Goal: Navigation & Orientation: Find specific page/section

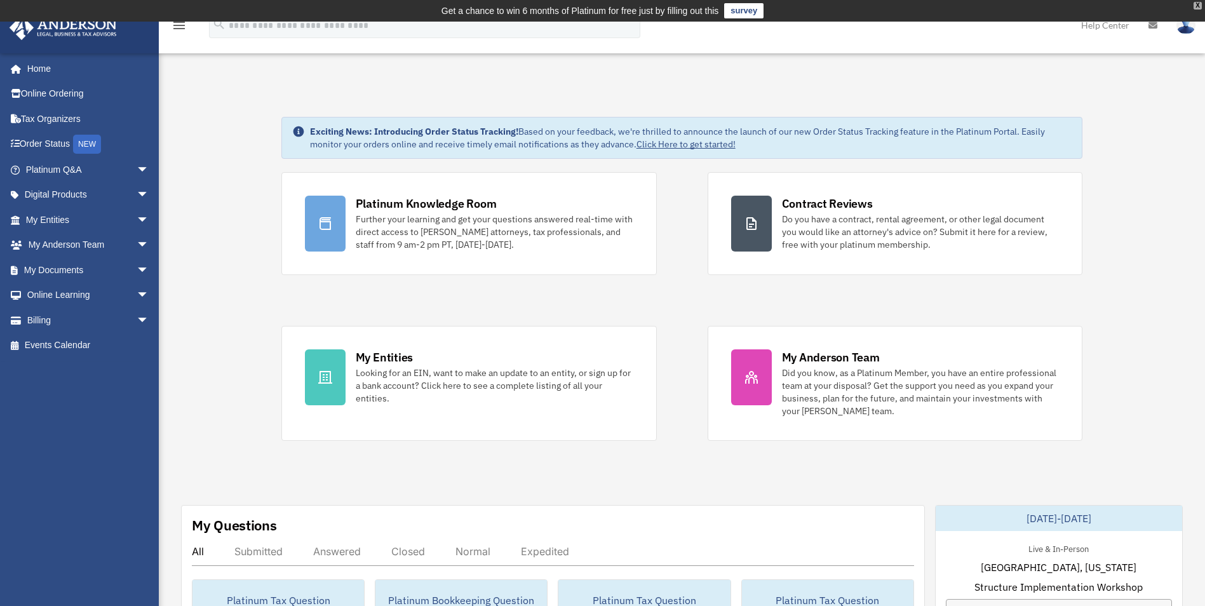
click at [1197, 3] on div "X" at bounding box center [1198, 6] width 8 height 8
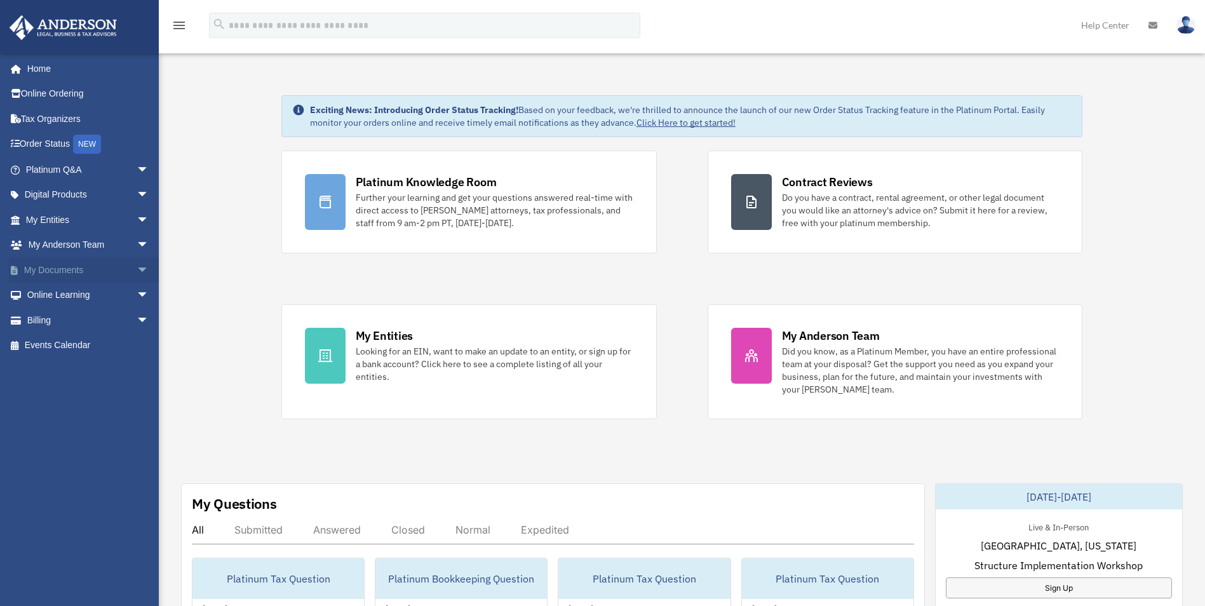
click at [86, 265] on link "My Documents arrow_drop_down" at bounding box center [88, 269] width 159 height 25
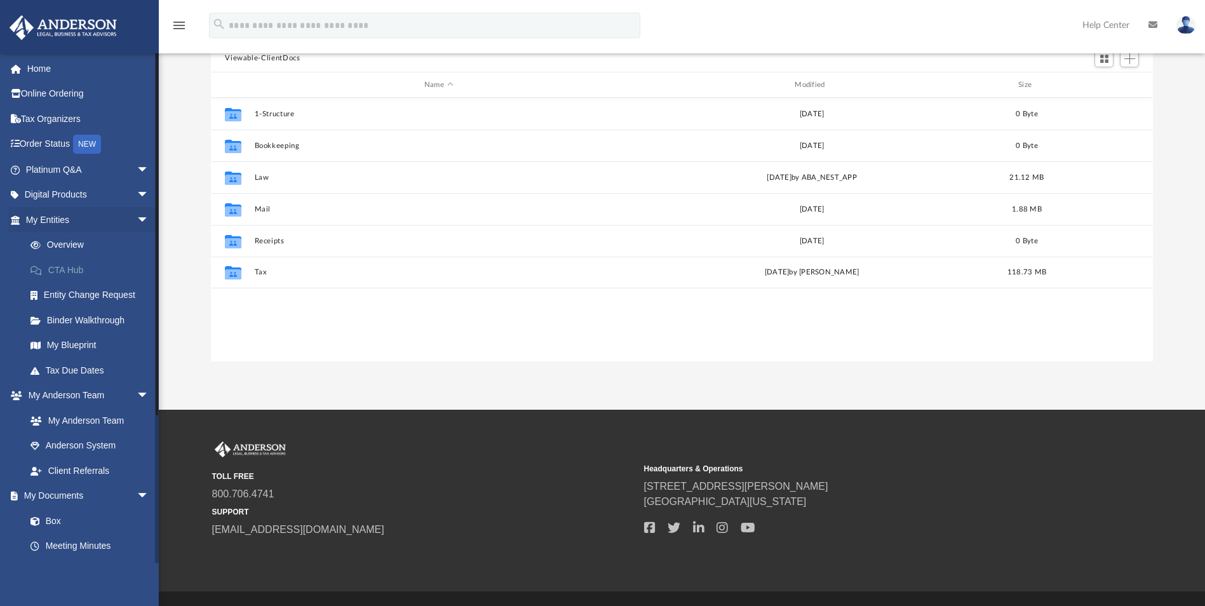
scroll to position [280, 933]
click at [137, 217] on span "arrow_drop_down" at bounding box center [149, 220] width 25 height 26
click at [57, 368] on link "Box" at bounding box center [93, 370] width 151 height 25
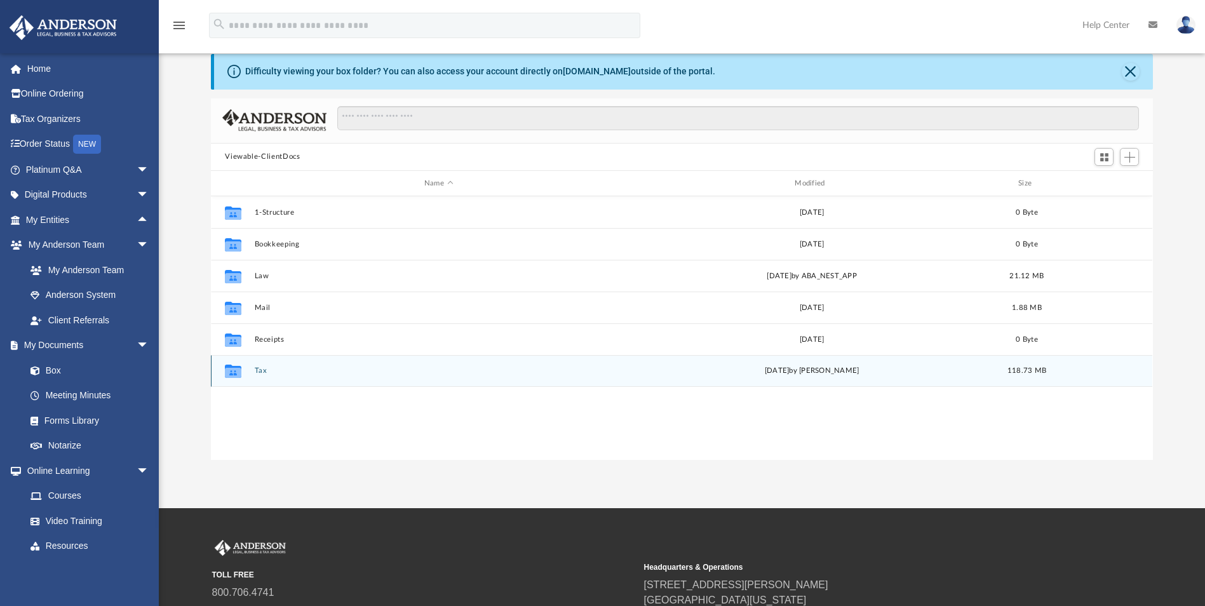
scroll to position [0, 0]
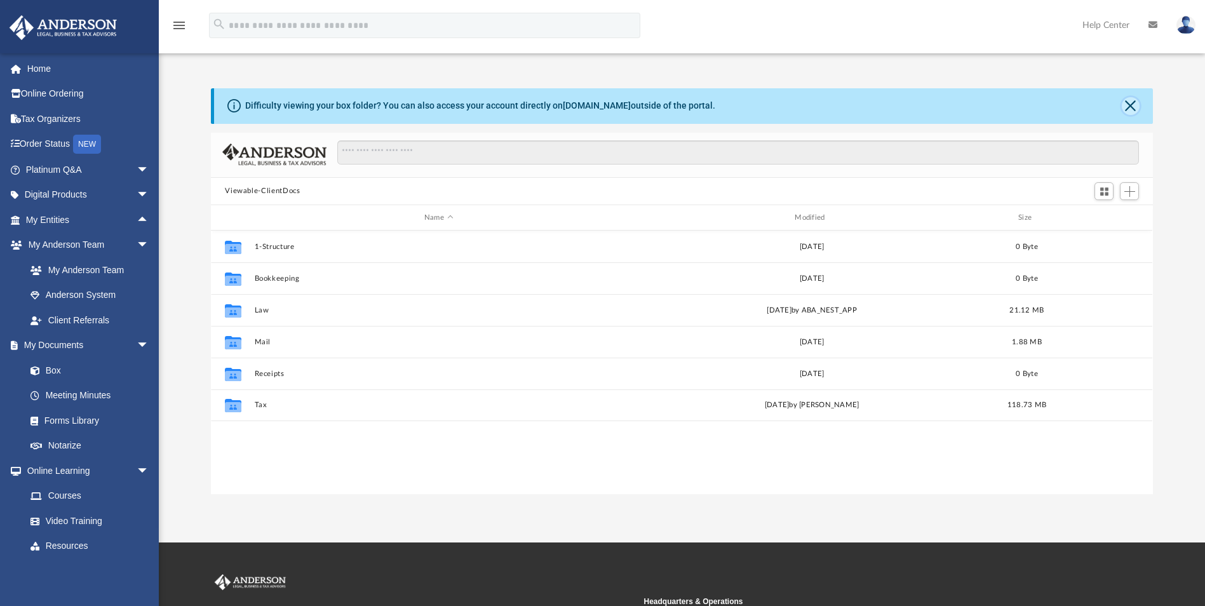
click at [1132, 105] on button "Close" at bounding box center [1131, 106] width 18 height 18
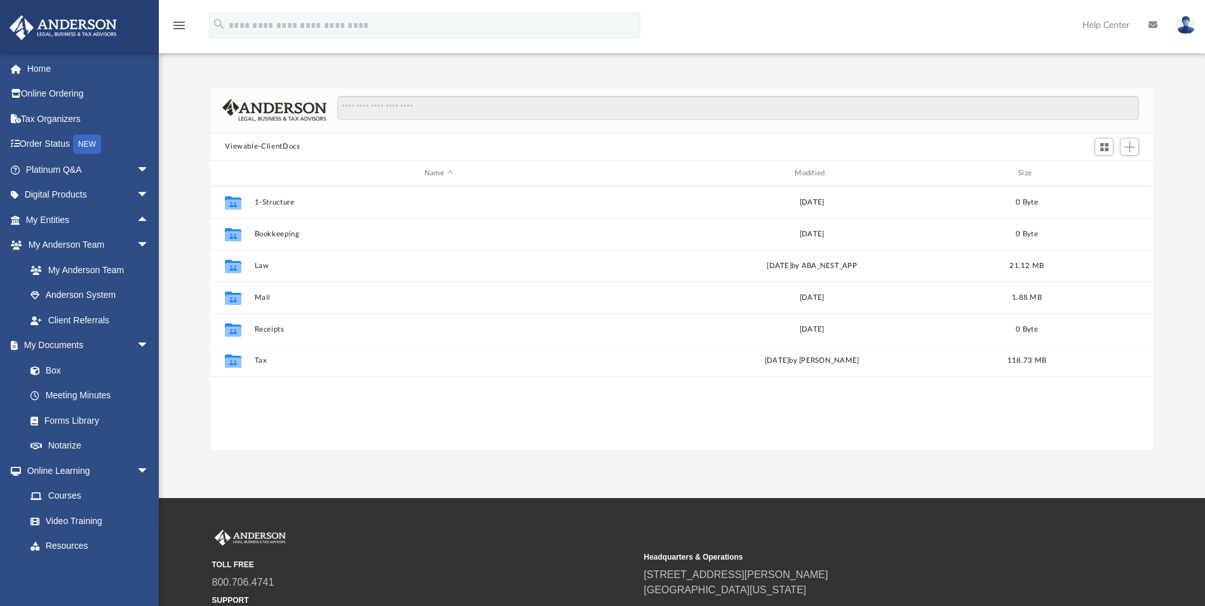
click at [1184, 27] on img at bounding box center [1186, 25] width 19 height 18
click at [951, 108] on link "Logout" at bounding box center [995, 111] width 127 height 26
click at [951, 108] on input "Search files and folders" at bounding box center [738, 108] width 802 height 24
